Goal: Check status: Check status

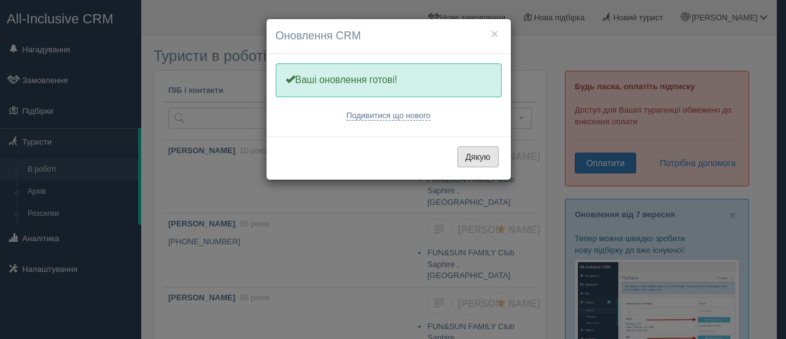
click at [488, 156] on button "Дякую" at bounding box center [478, 156] width 41 height 21
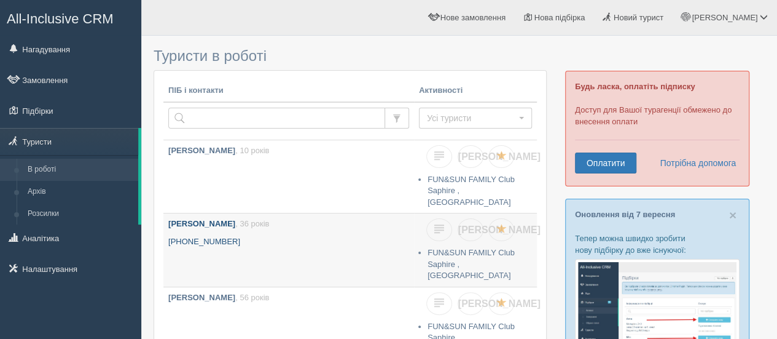
click at [317, 236] on p "+380 66 191 2623" at bounding box center [288, 242] width 241 height 12
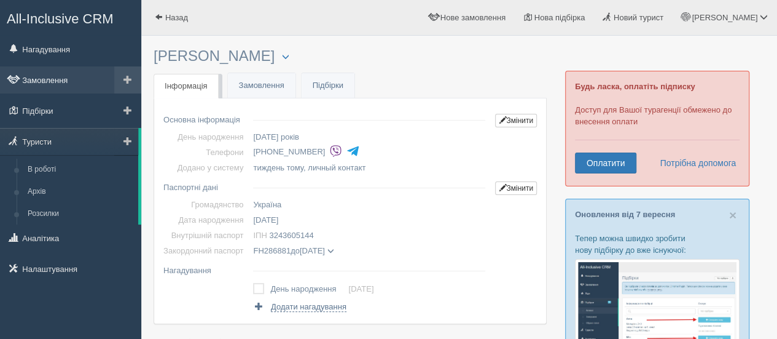
click at [53, 72] on link "Замовлення" at bounding box center [70, 79] width 141 height 27
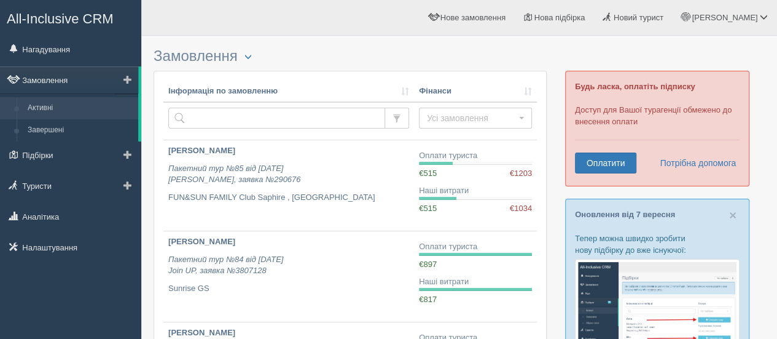
click at [64, 78] on link "Замовлення" at bounding box center [69, 79] width 138 height 27
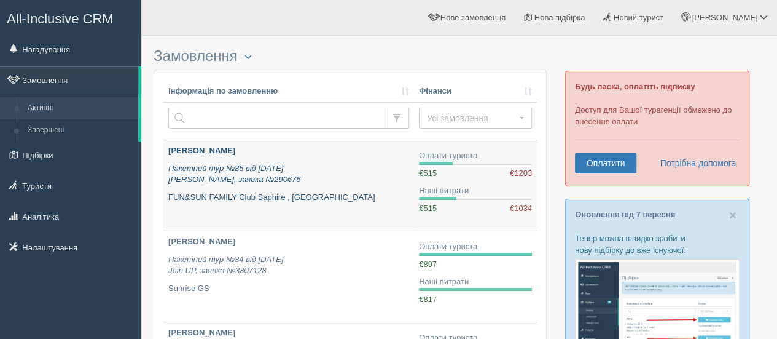
click at [248, 170] on icon "Пакетний тур №85 від 27.08.2025 Alf, заявка №290676" at bounding box center [234, 173] width 132 height 21
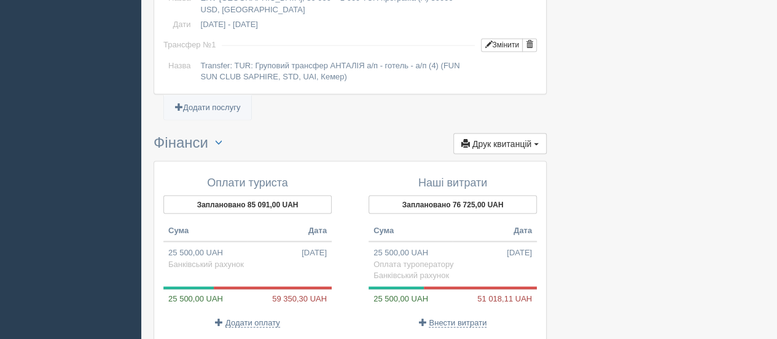
scroll to position [1167, 0]
